Goal: Go to known website: Go to known website

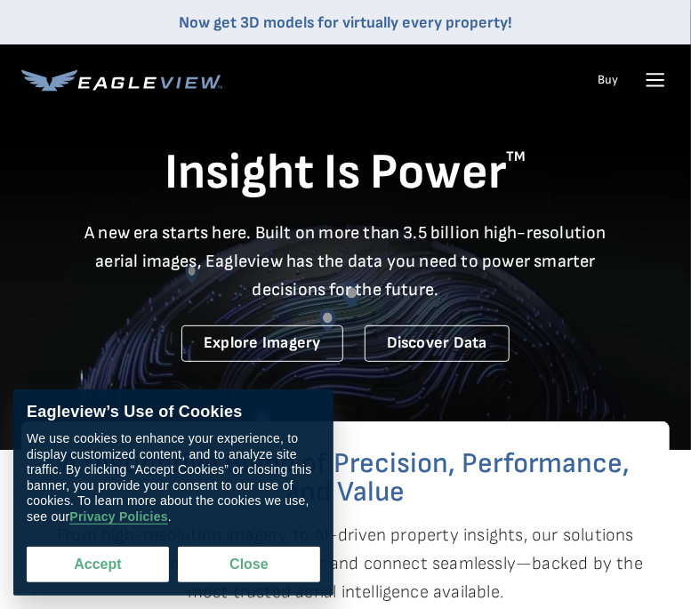
click at [148, 567] on button "Accept" at bounding box center [98, 565] width 142 height 36
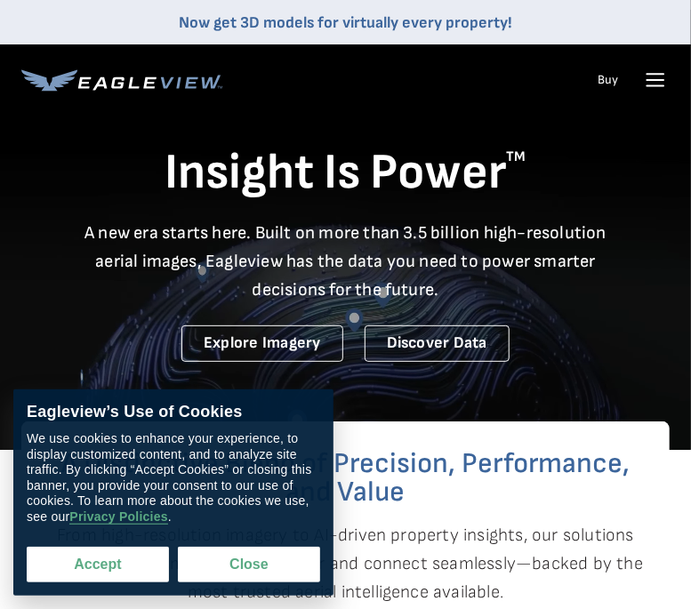
checkbox input "true"
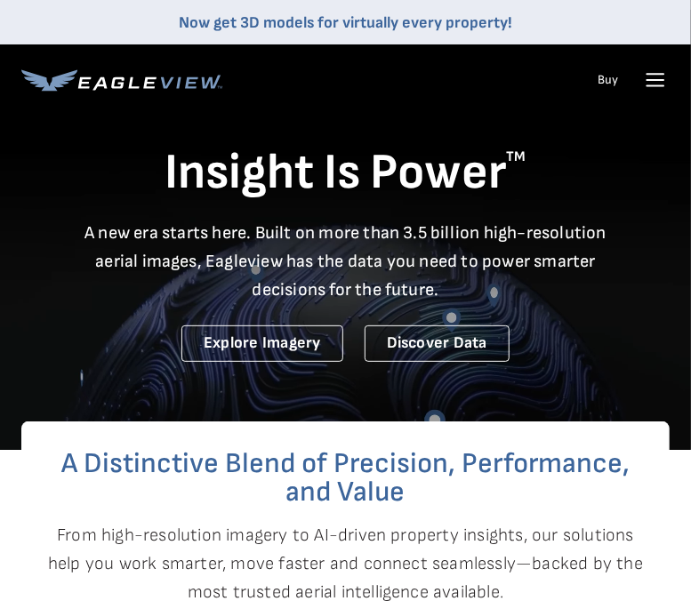
click at [653, 75] on icon at bounding box center [655, 80] width 28 height 28
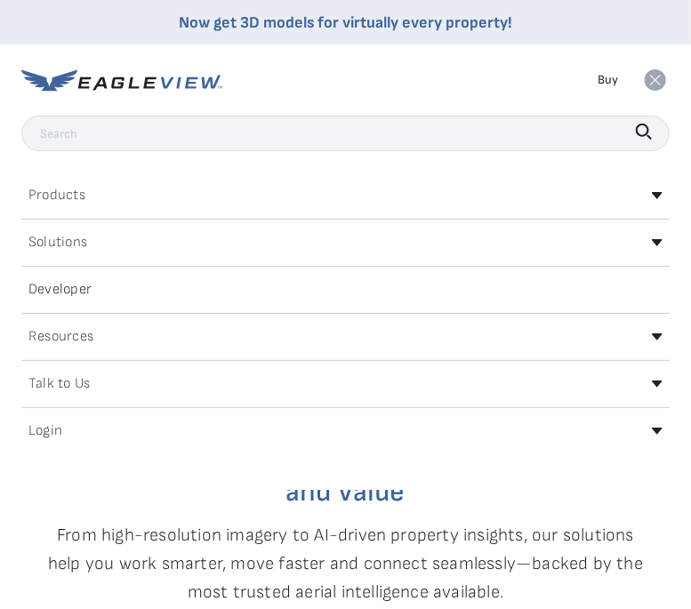
click at [48, 431] on h2 "Login" at bounding box center [45, 431] width 34 height 14
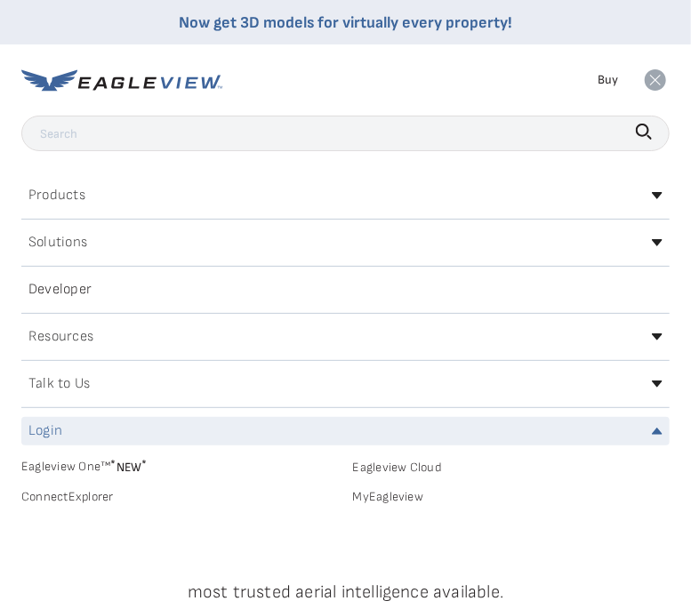
click at [74, 461] on link "Eagleview One™ * NEW *" at bounding box center [179, 464] width 317 height 20
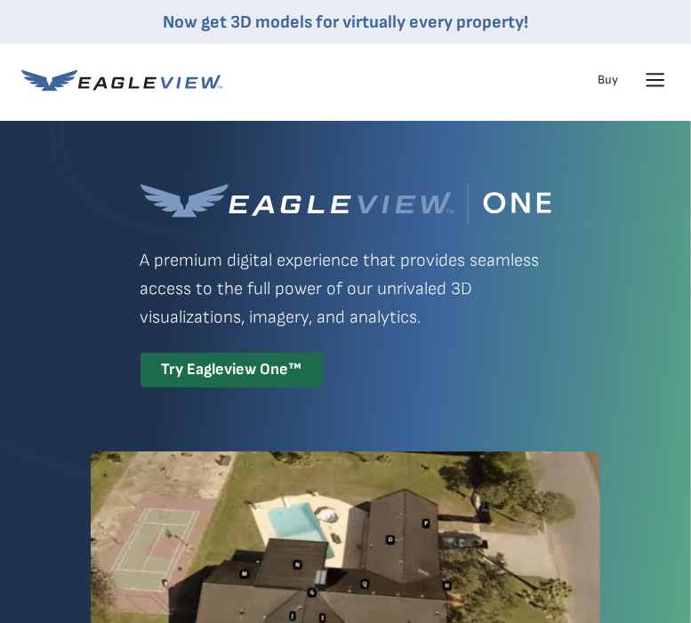
click at [650, 89] on icon at bounding box center [655, 80] width 28 height 28
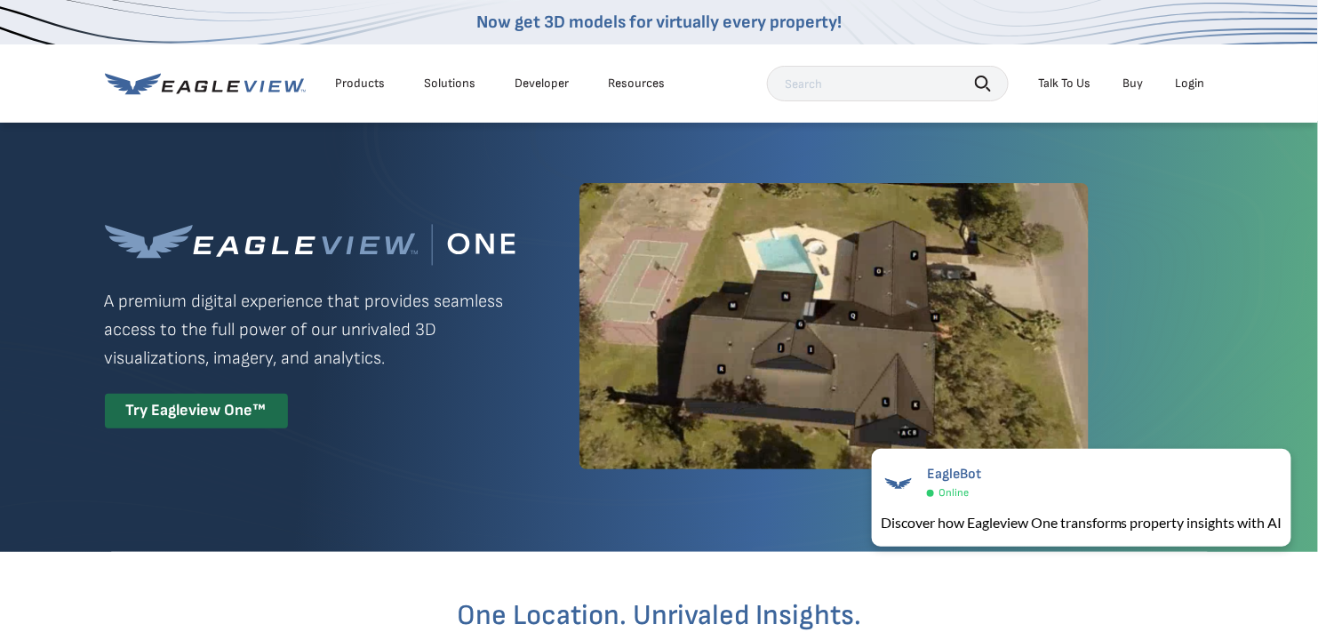
click at [690, 79] on div "Login" at bounding box center [1190, 84] width 29 height 16
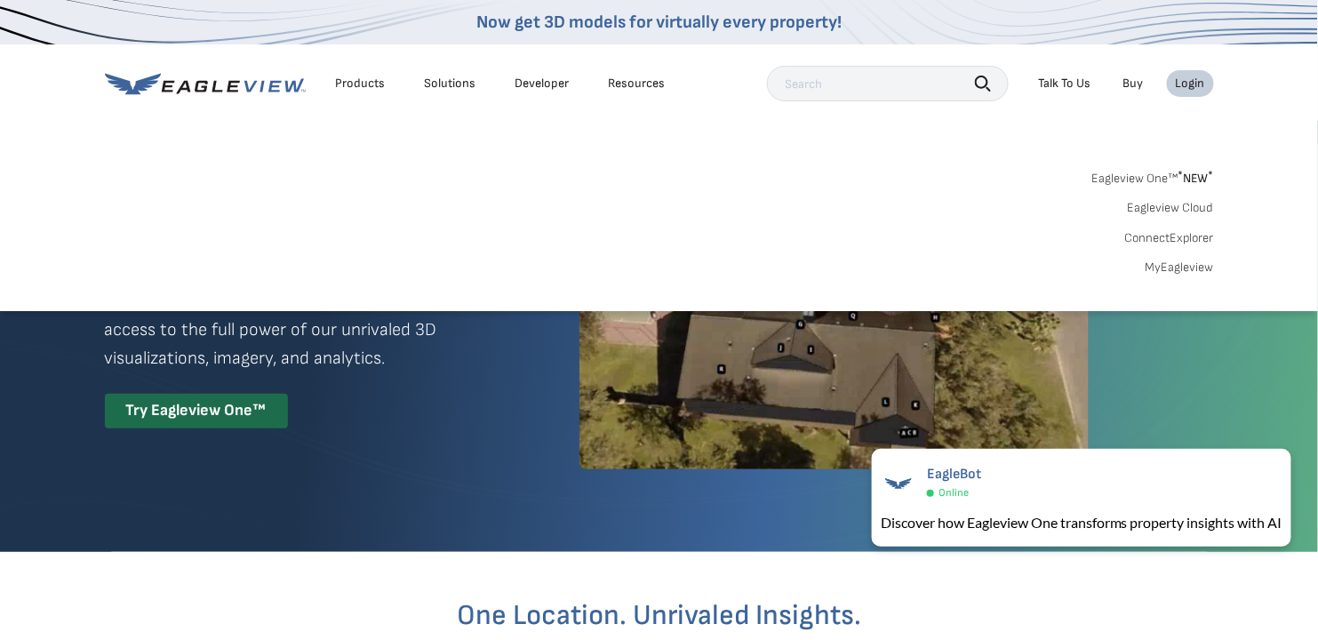
click at [690, 268] on link "MyEagleview" at bounding box center [1180, 267] width 68 height 16
